Goal: Information Seeking & Learning: Learn about a topic

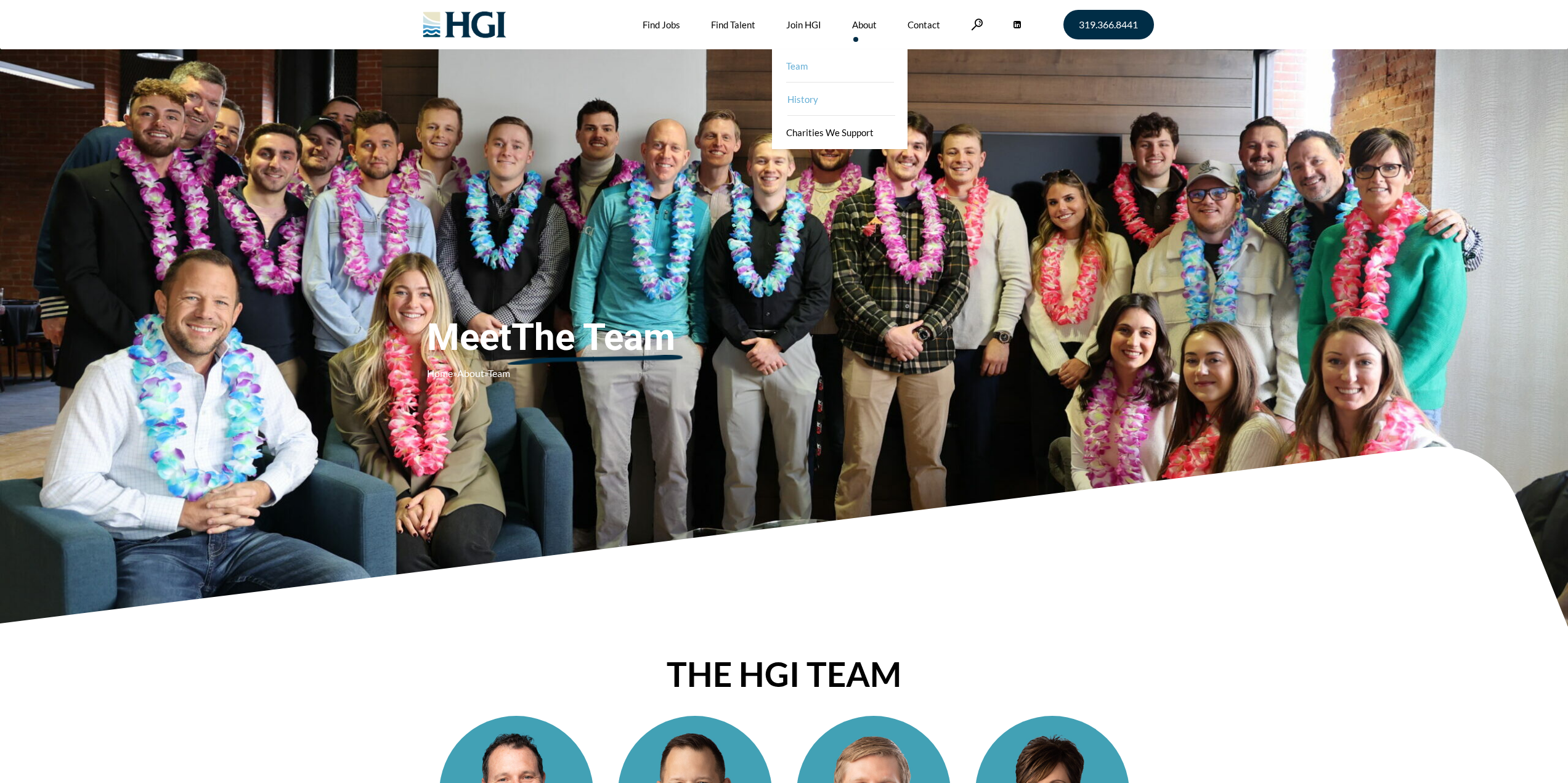
click at [836, 102] on link "History" at bounding box center [840, 99] width 136 height 34
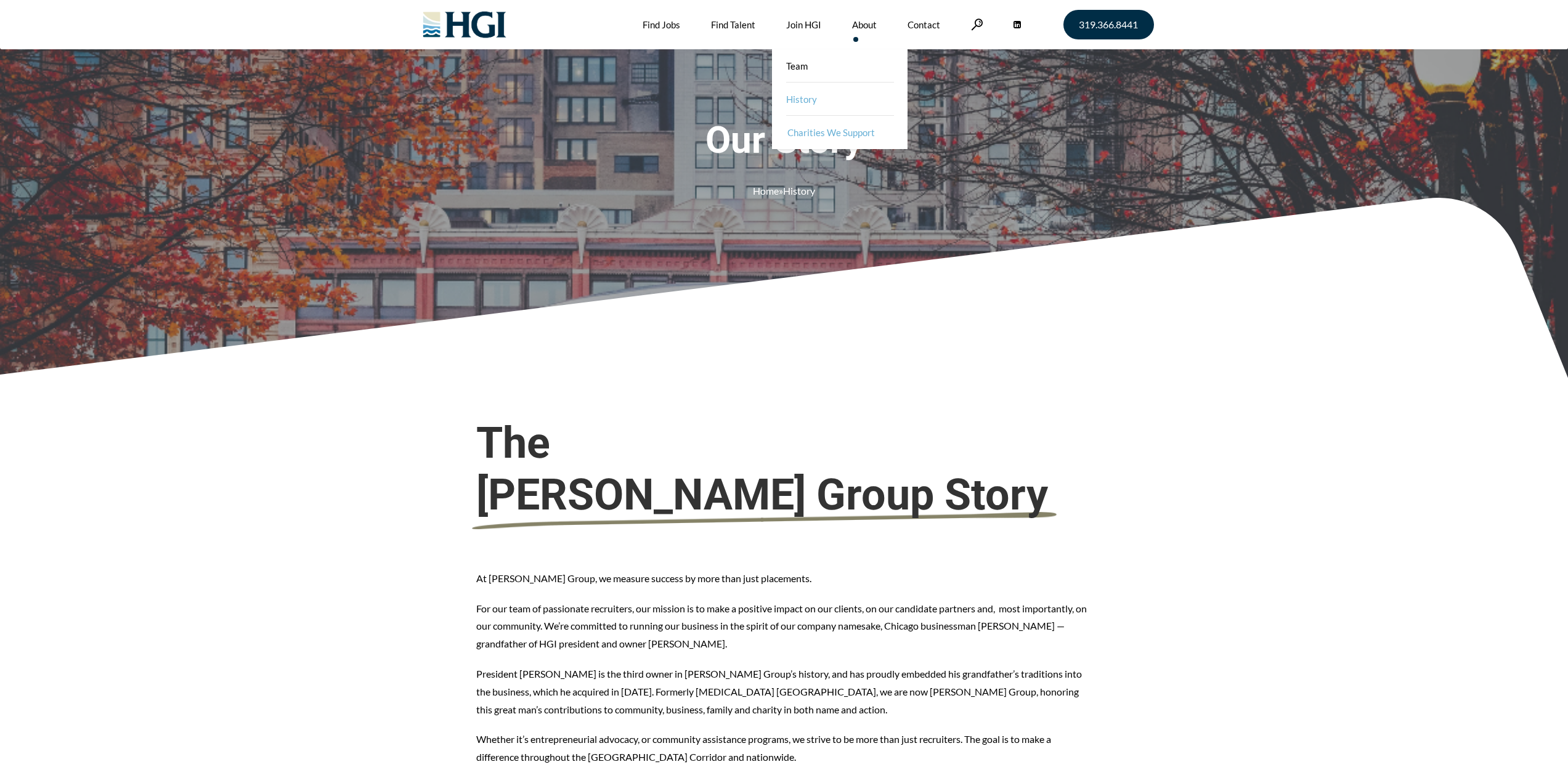
click at [842, 141] on link "Charities We Support" at bounding box center [840, 132] width 136 height 34
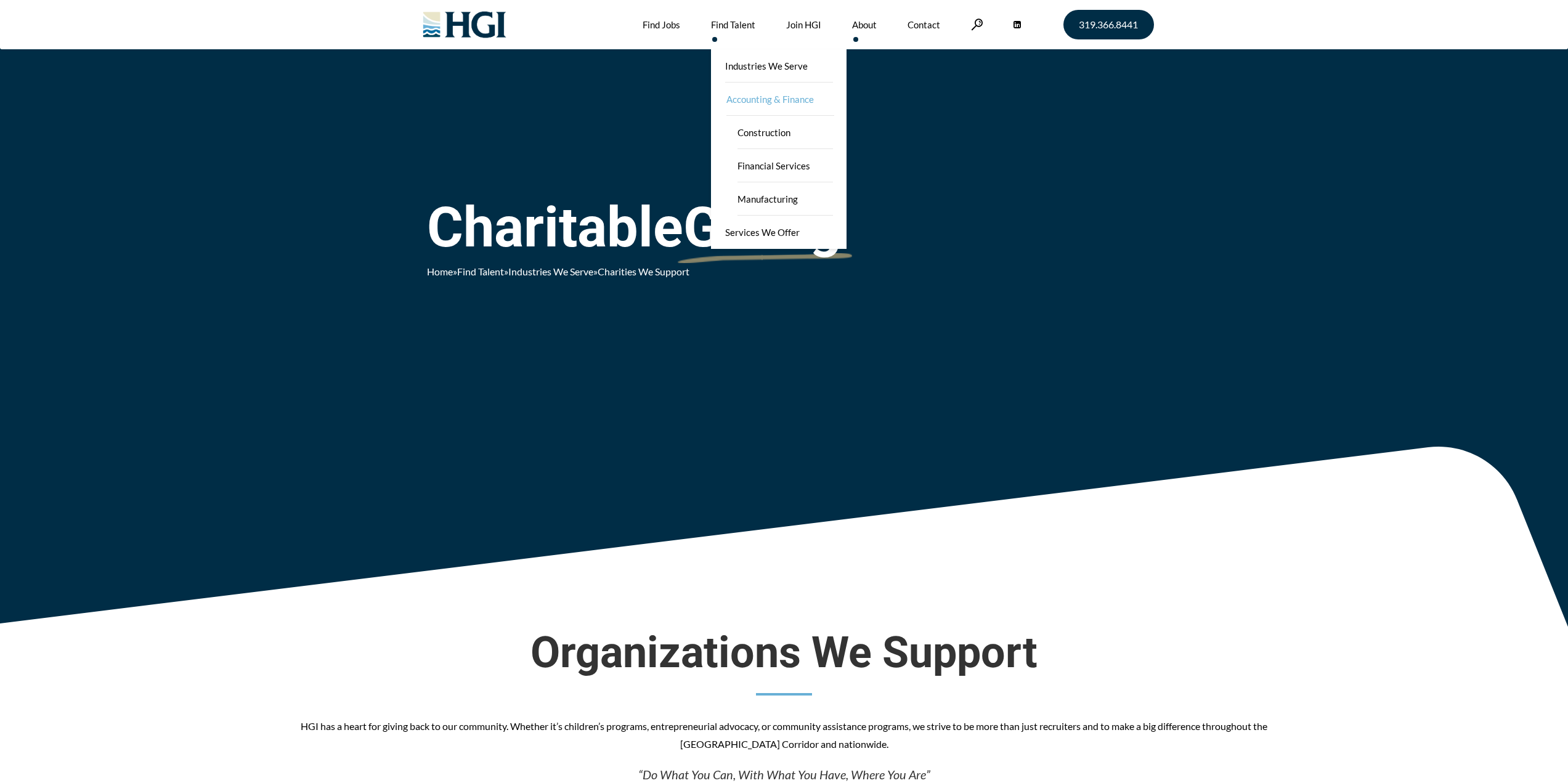
click at [776, 101] on link "Accounting & Finance" at bounding box center [780, 99] width 136 height 34
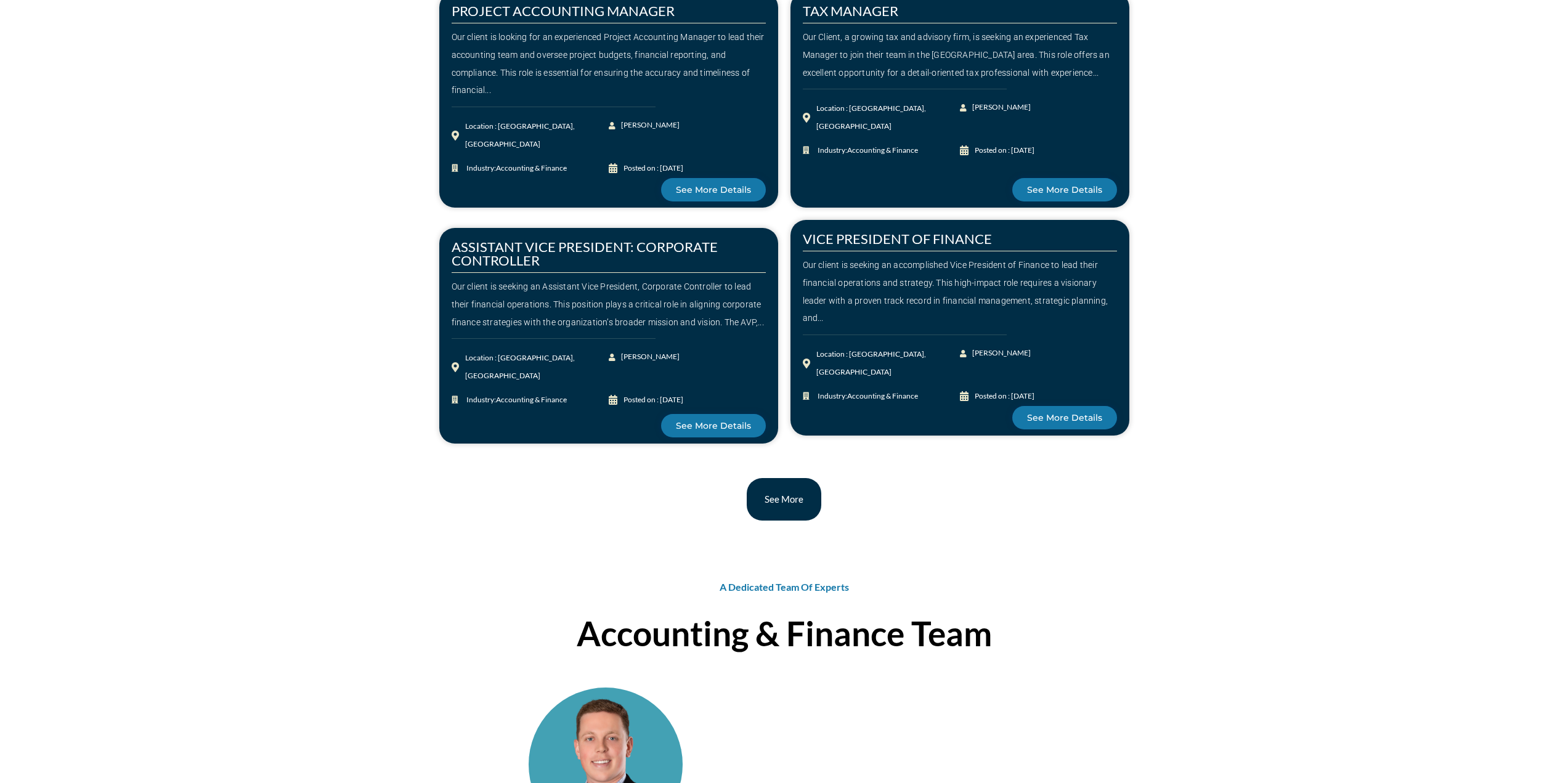
scroll to position [1603, 0]
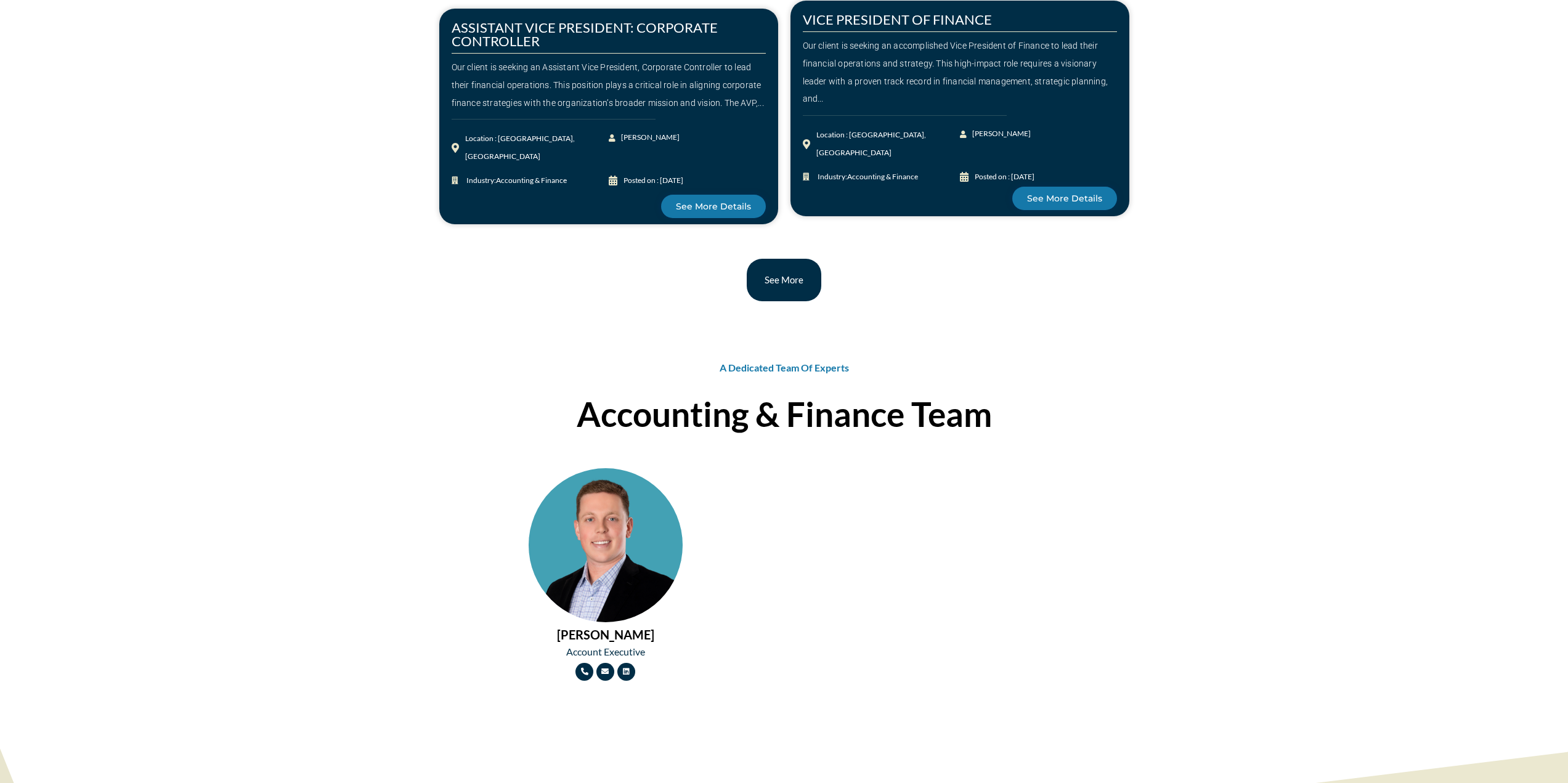
click at [810, 301] on div "See More" at bounding box center [784, 280] width 690 height 42
click at [796, 284] on span "See More" at bounding box center [784, 280] width 38 height 10
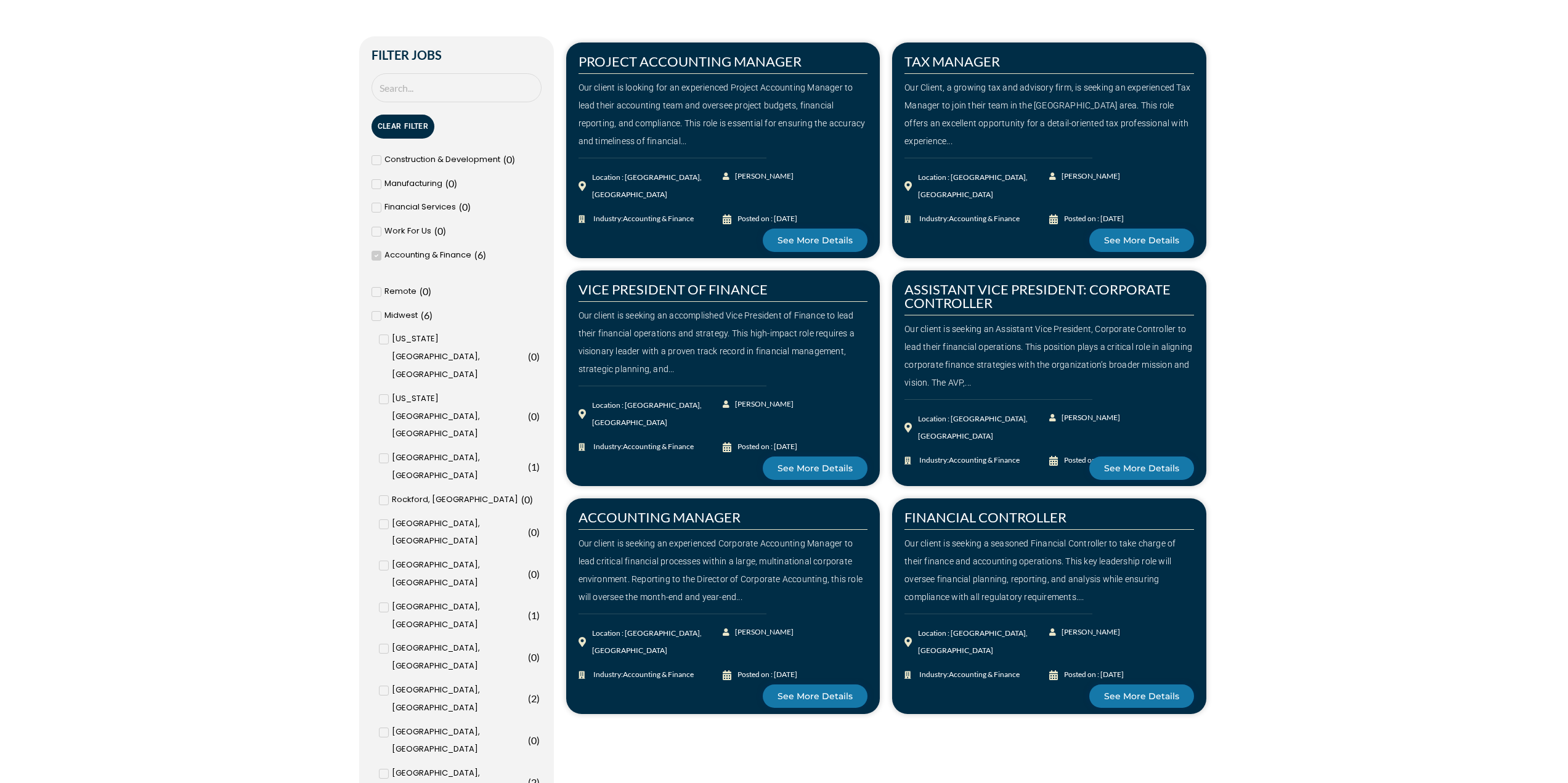
scroll to position [617, 0]
